Goal: Information Seeking & Learning: Learn about a topic

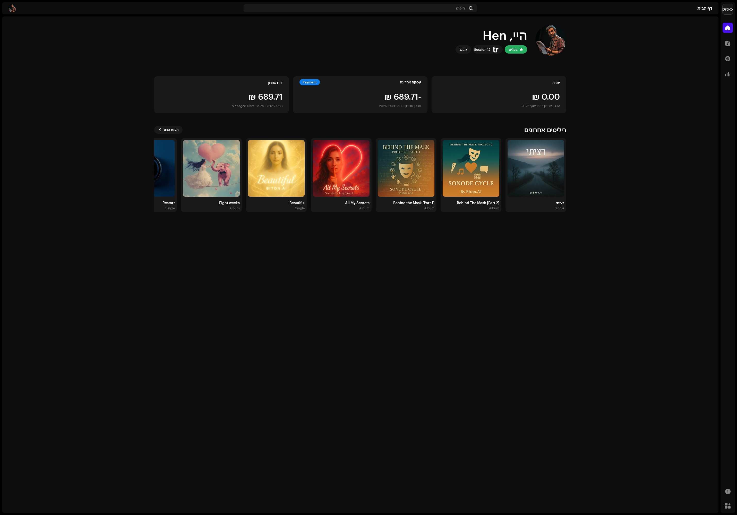
click at [184, 128] on div "ריליסים אחרונים הצגת הכול" at bounding box center [360, 130] width 412 height 8
click at [172, 129] on span "הצגת הכול" at bounding box center [170, 130] width 15 height 10
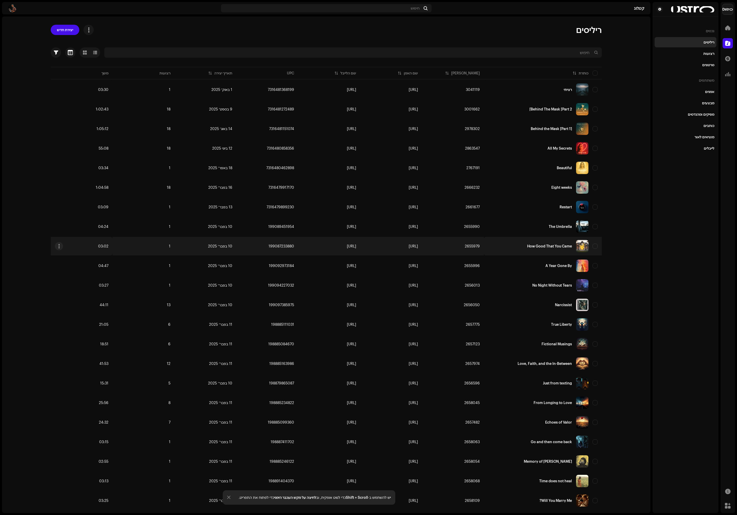
click at [534, 245] on div "How Good That You Came" at bounding box center [549, 246] width 45 height 4
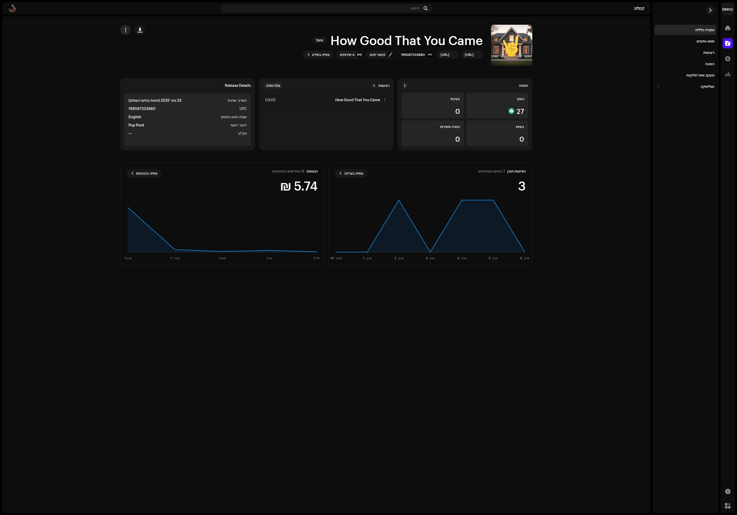
click at [125, 33] on button "button" at bounding box center [125, 30] width 10 height 10
click at [519, 41] on re-a-cover at bounding box center [511, 45] width 41 height 41
click at [510, 43] on span "button" at bounding box center [512, 45] width 4 height 4
